Goal: Task Accomplishment & Management: Use online tool/utility

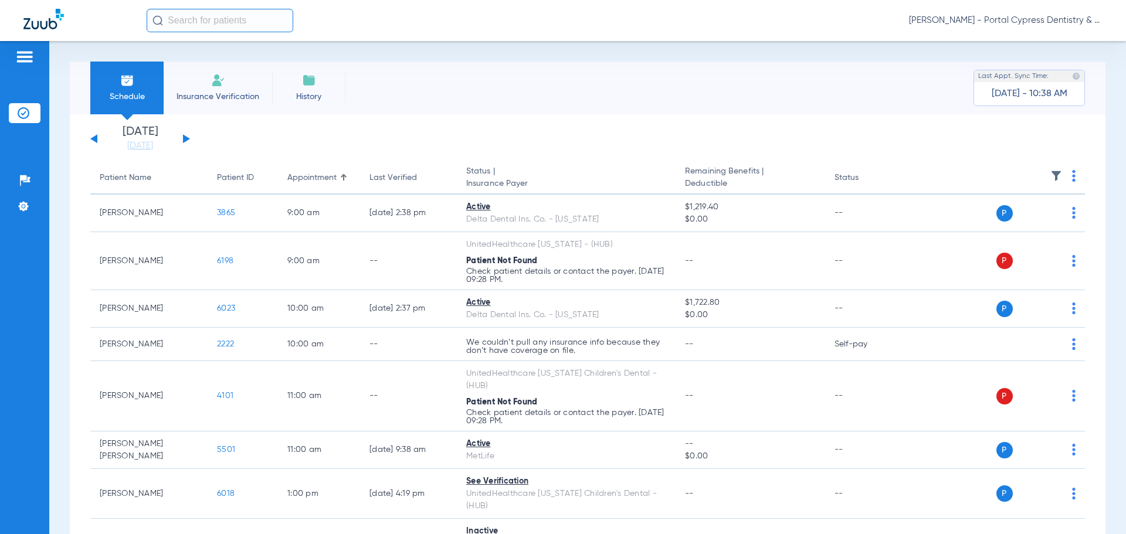
click at [188, 140] on button at bounding box center [186, 138] width 7 height 9
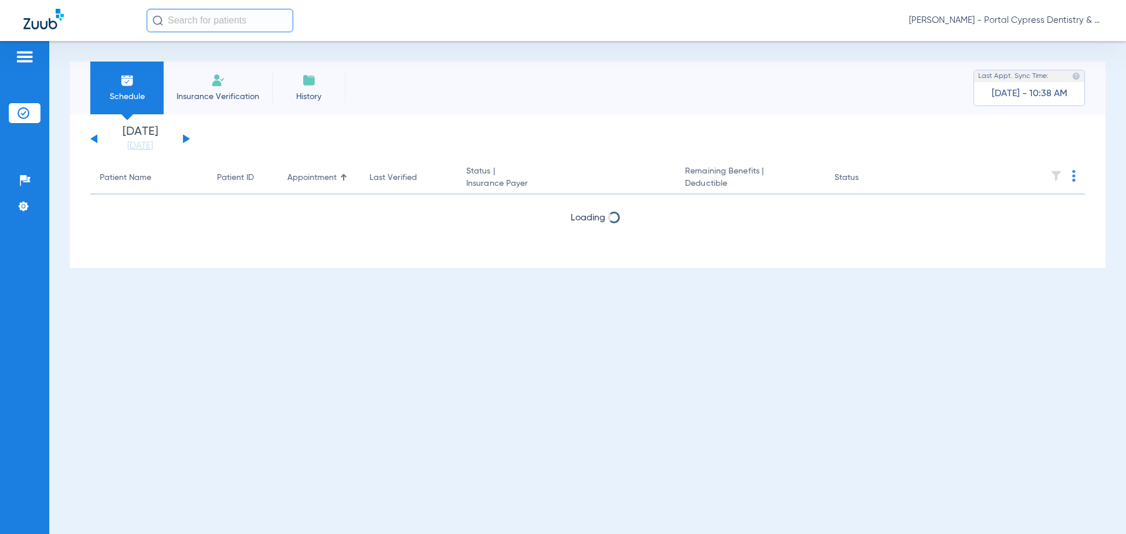
click at [188, 140] on button at bounding box center [186, 138] width 7 height 9
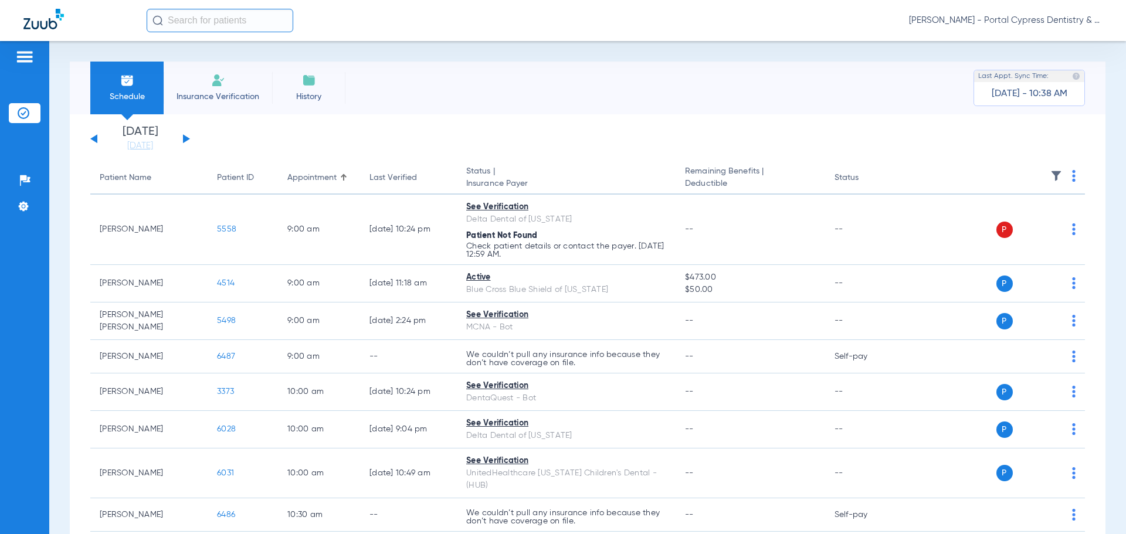
click at [1072, 175] on img at bounding box center [1074, 176] width 4 height 12
click at [1043, 226] on button "Verify All" at bounding box center [1020, 222] width 92 height 23
